Goal: Check status: Check status

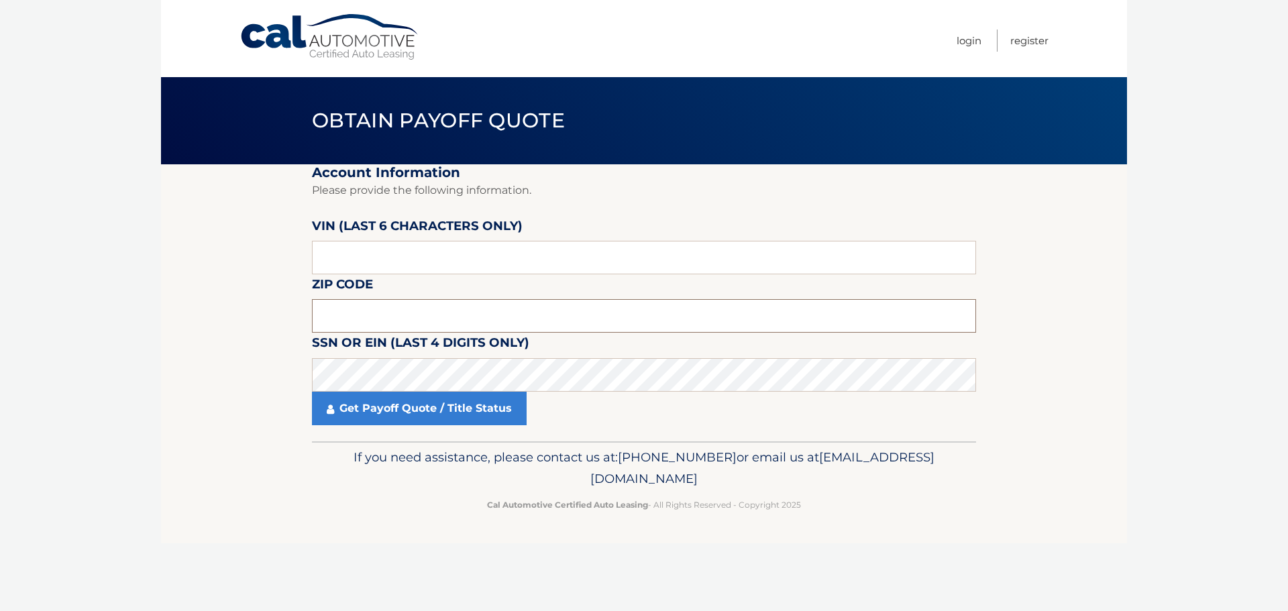
click at [366, 304] on input "text" at bounding box center [644, 316] width 664 height 34
type input "11704"
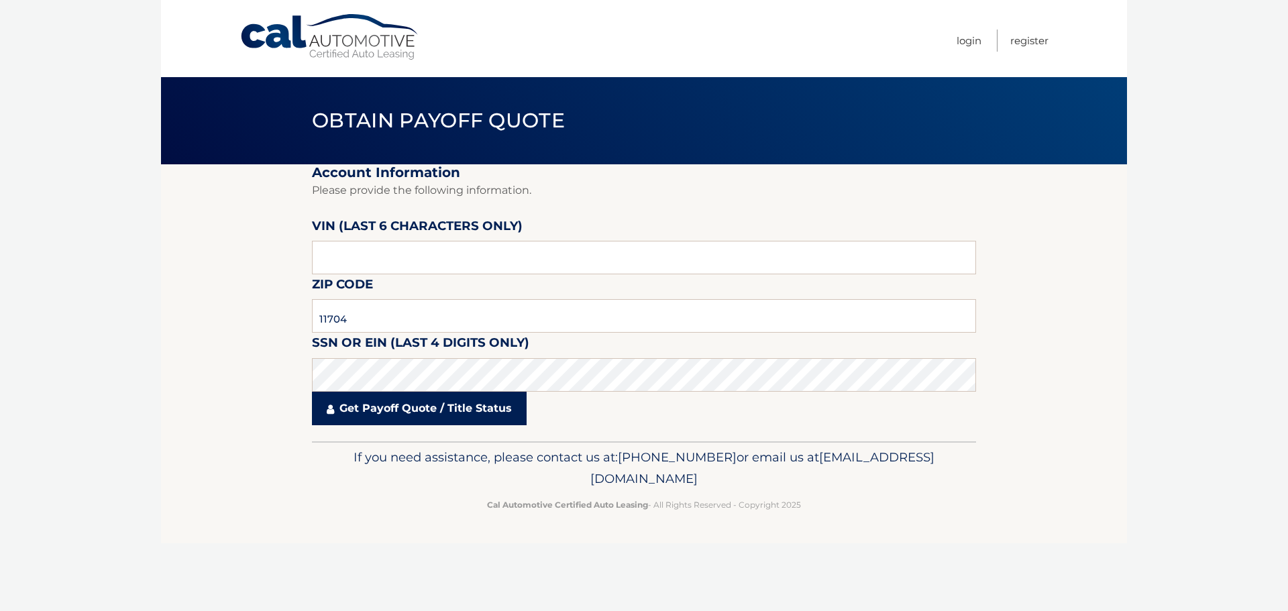
click at [420, 409] on link "Get Payoff Quote / Title Status" at bounding box center [419, 409] width 215 height 34
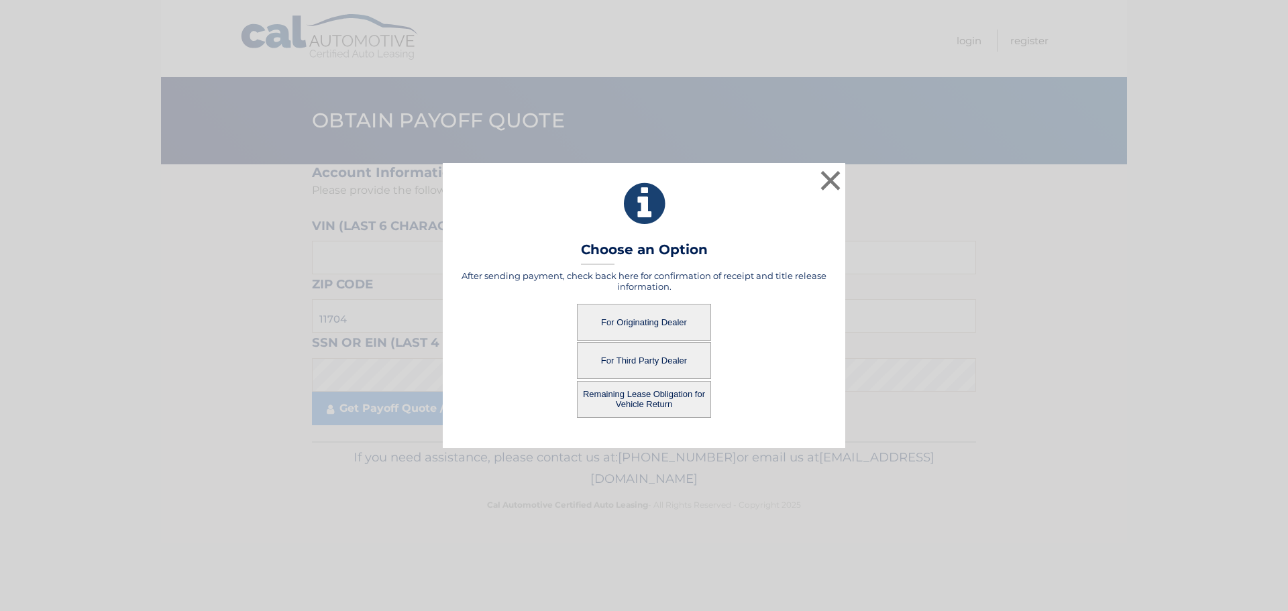
click at [636, 325] on button "For Originating Dealer" at bounding box center [644, 322] width 134 height 37
click at [655, 321] on button "For Originating Dealer" at bounding box center [644, 322] width 134 height 37
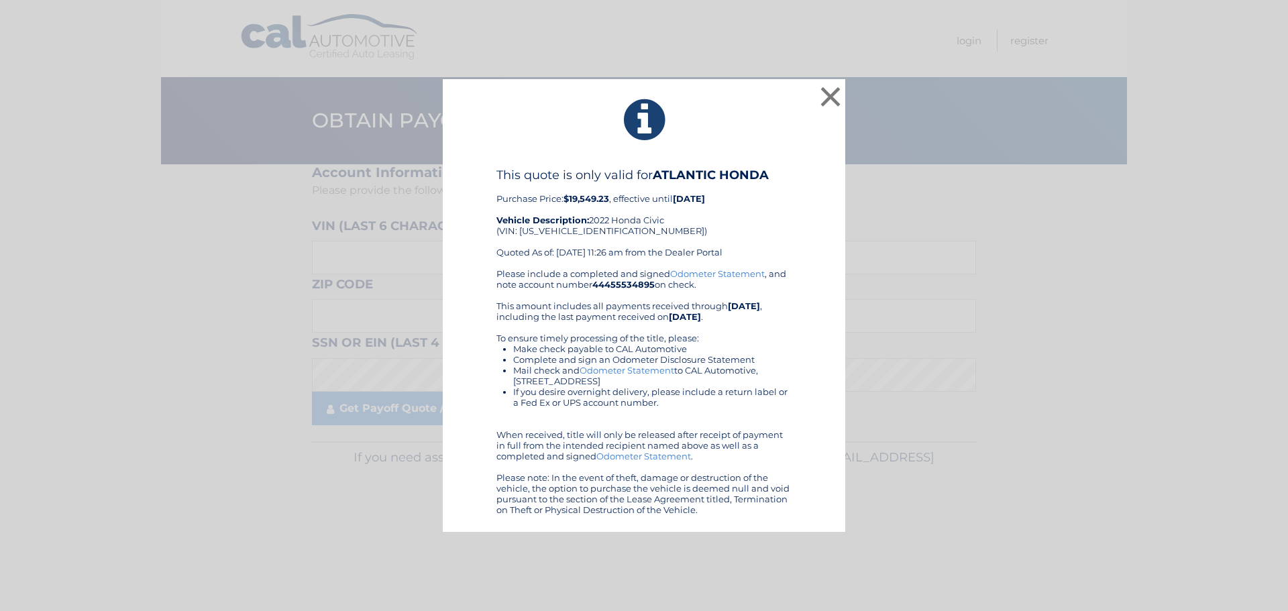
drag, startPoint x: 486, startPoint y: 192, endPoint x: 810, endPoint y: 508, distance: 452.0
click at [810, 508] on div "This quote is only valid for ATLANTIC HONDA Purchase Price: $19,549.23 , effect…" at bounding box center [643, 341] width 369 height 347
